Goal: Task Accomplishment & Management: Use online tool/utility

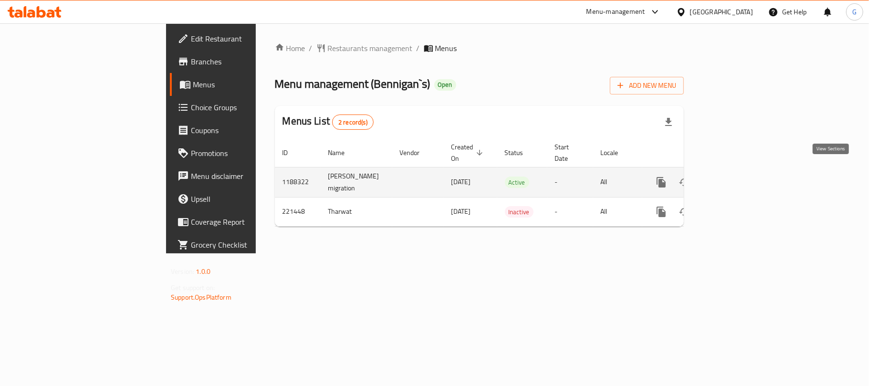
click at [736, 176] on icon "enhanced table" at bounding box center [729, 181] width 11 height 11
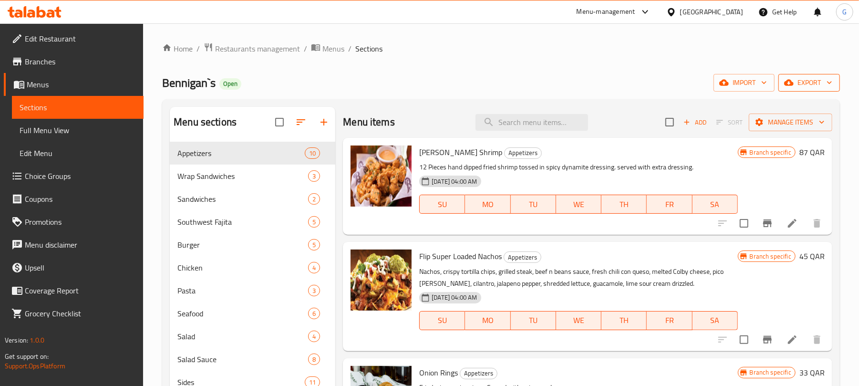
click at [815, 81] on span "export" at bounding box center [809, 83] width 46 height 12
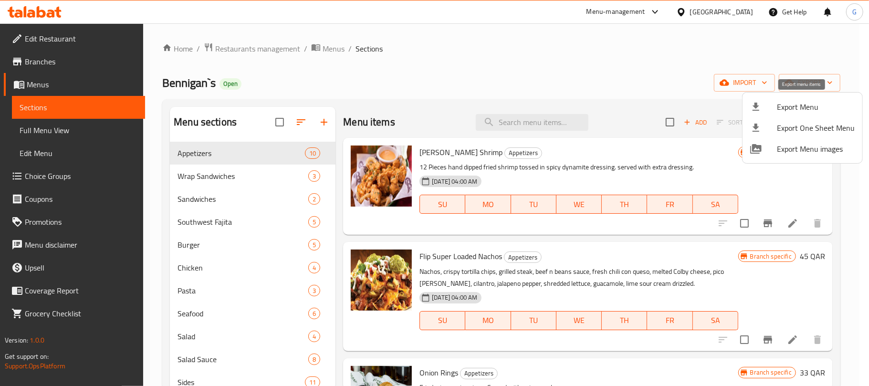
click at [815, 107] on span "Export Menu" at bounding box center [816, 106] width 78 height 11
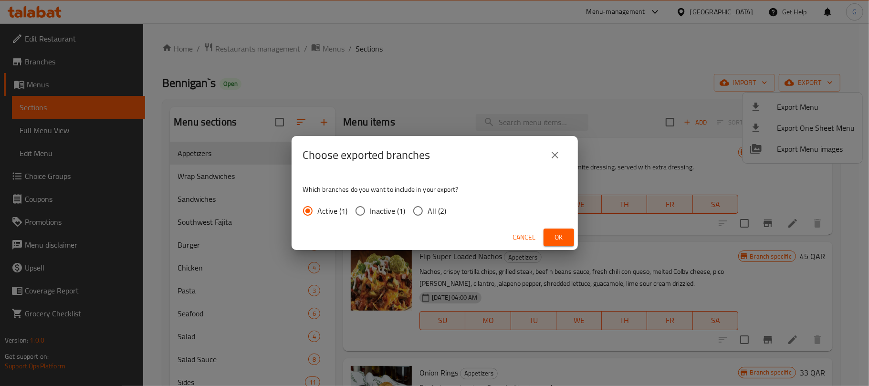
click at [426, 210] on input "All (2)" at bounding box center [418, 211] width 20 height 20
radio input "true"
click at [582, 239] on div "Choose exported branches Which branches do you want to include in your export? …" at bounding box center [434, 193] width 869 height 386
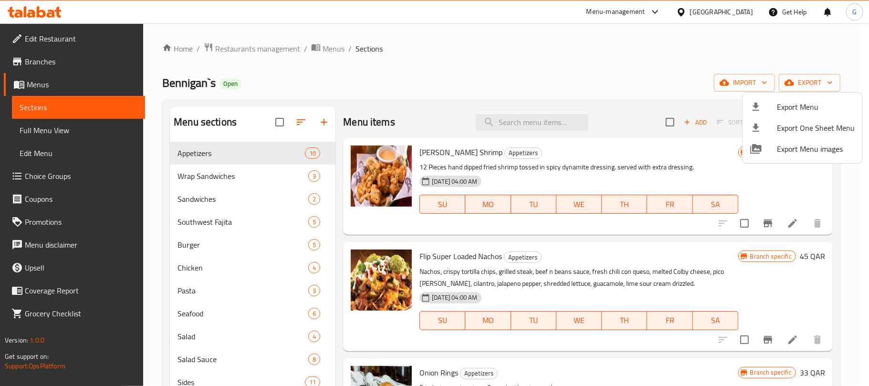
click at [561, 235] on div at bounding box center [434, 193] width 869 height 386
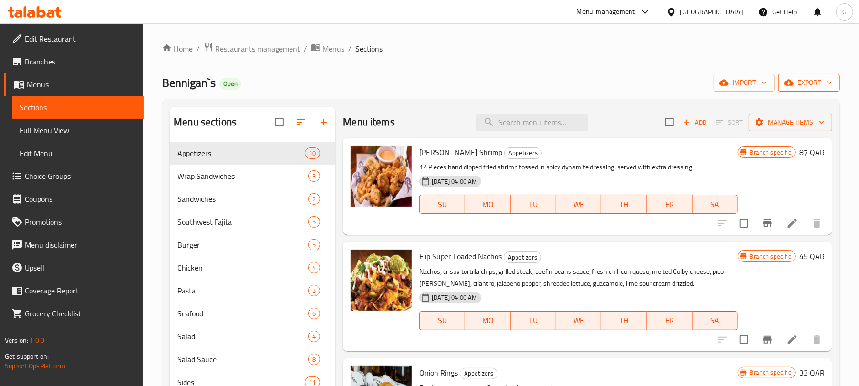
click at [811, 75] on button "export" at bounding box center [809, 83] width 62 height 18
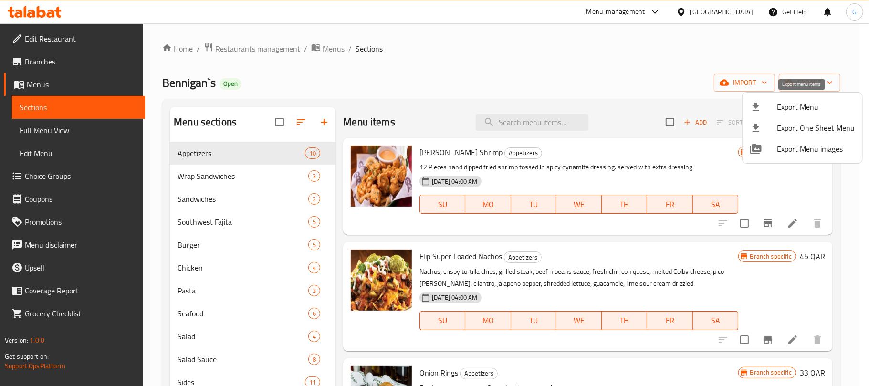
click at [793, 112] on span "Export Menu" at bounding box center [816, 106] width 78 height 11
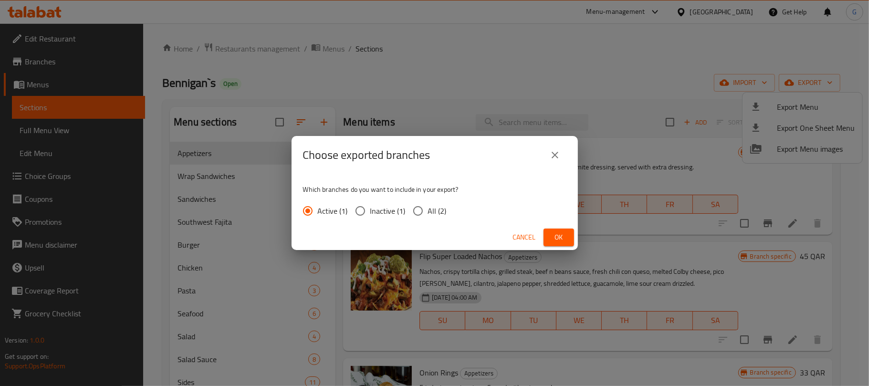
click at [430, 212] on span "All (2)" at bounding box center [437, 210] width 19 height 11
click at [428, 212] on input "All (2)" at bounding box center [418, 211] width 20 height 20
radio input "true"
click at [562, 233] on span "Ok" at bounding box center [558, 237] width 15 height 12
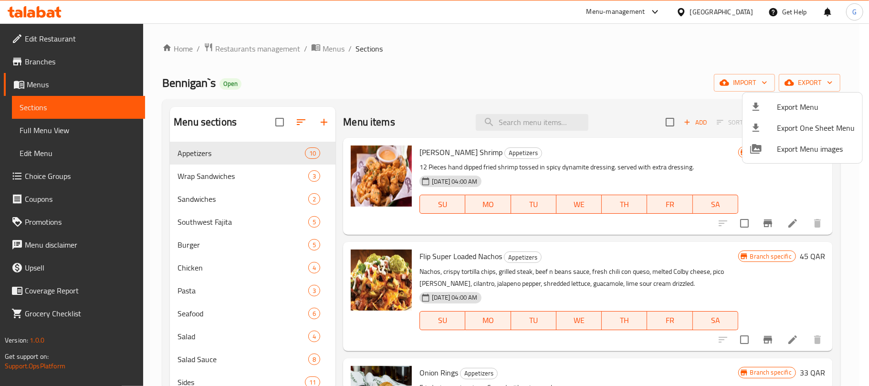
click at [748, 12] on div at bounding box center [434, 193] width 869 height 386
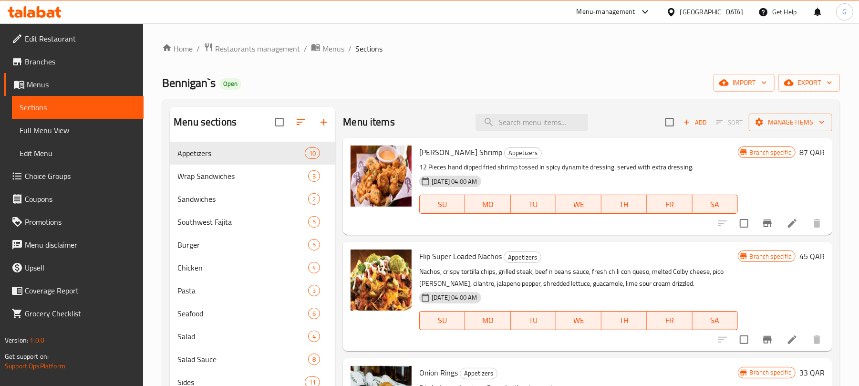
click at [732, 12] on div "[GEOGRAPHIC_DATA]" at bounding box center [711, 12] width 63 height 10
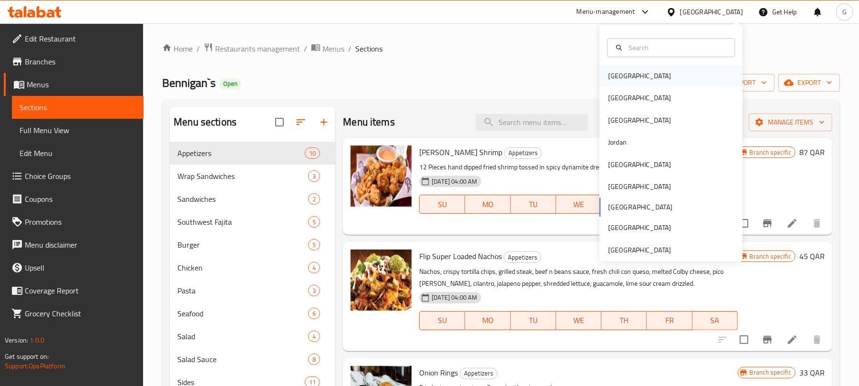
click at [615, 79] on div "[GEOGRAPHIC_DATA]" at bounding box center [639, 76] width 63 height 10
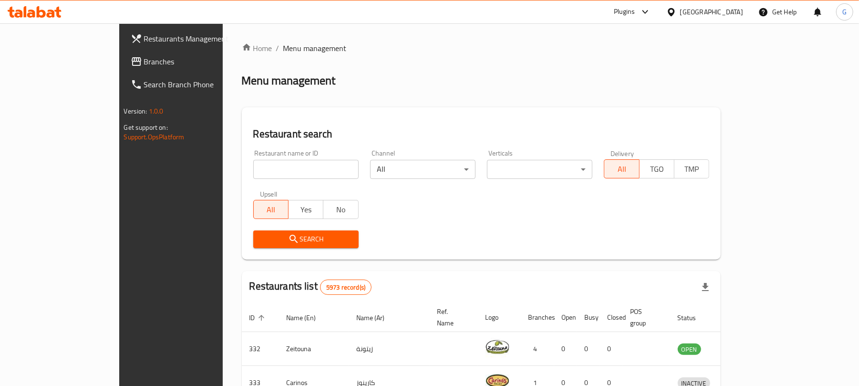
click at [144, 62] on span "Branches" at bounding box center [199, 61] width 111 height 11
